Goal: Transaction & Acquisition: Purchase product/service

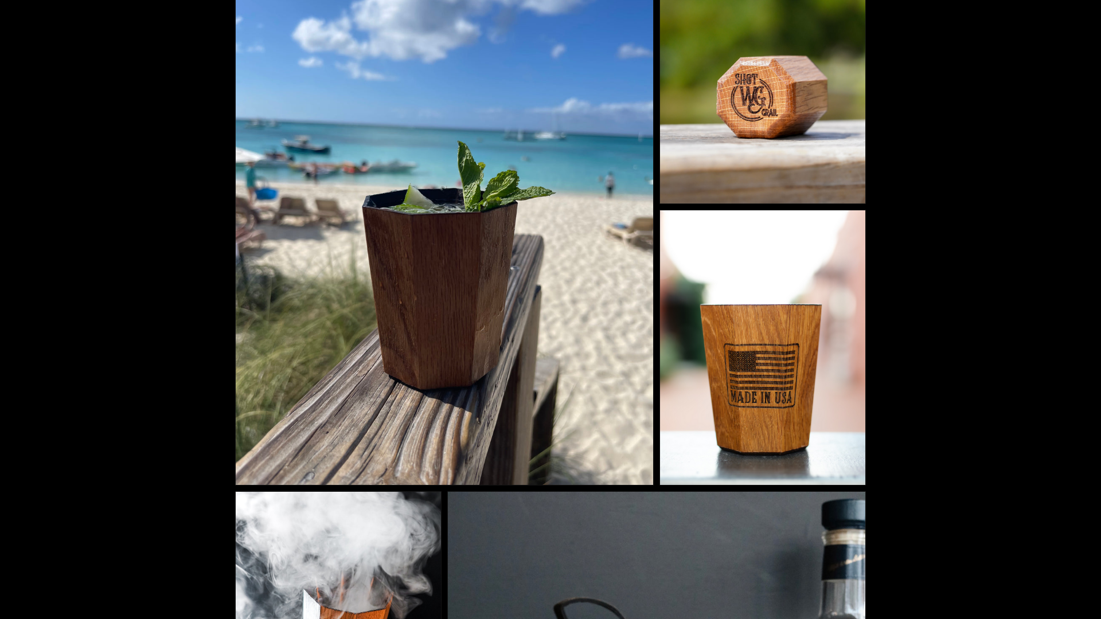
scroll to position [2757, 0]
